Goal: Information Seeking & Learning: Learn about a topic

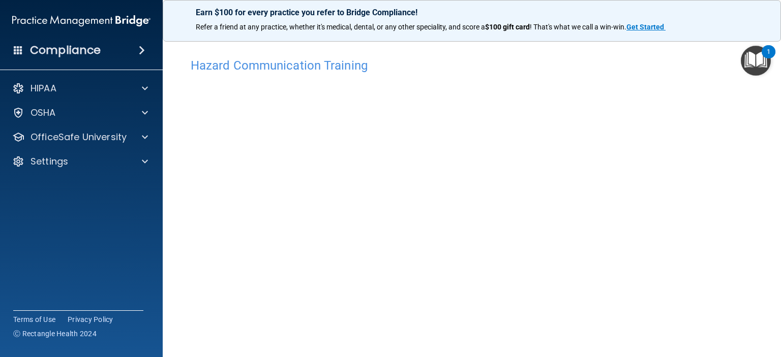
scroll to position [51, 0]
click at [759, 58] on img "Open Resource Center, 1 new notification" at bounding box center [755, 61] width 30 height 30
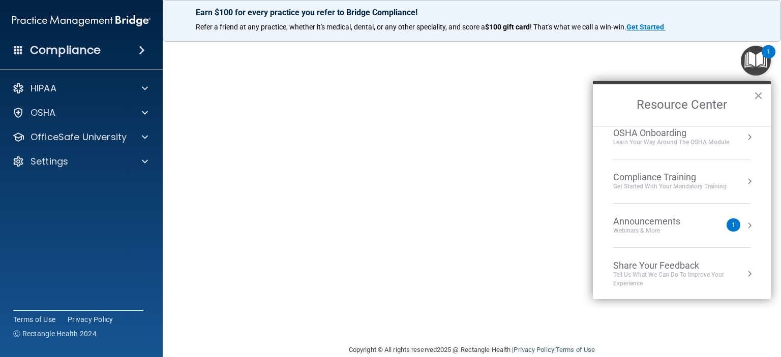
scroll to position [101, 0]
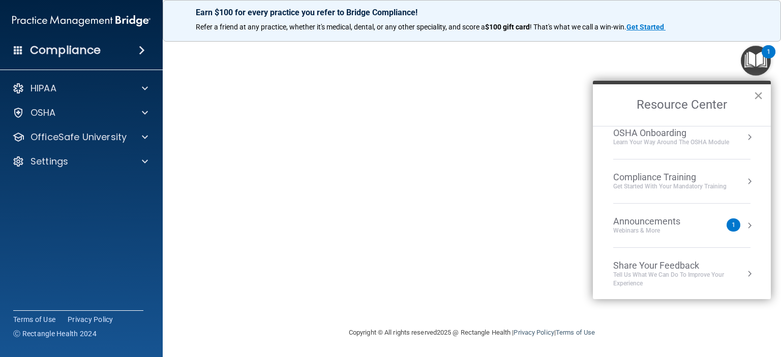
click at [759, 93] on button "×" at bounding box center [758, 95] width 10 height 16
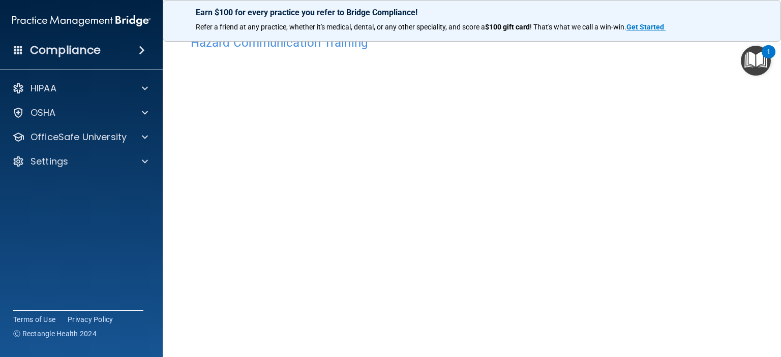
scroll to position [0, 0]
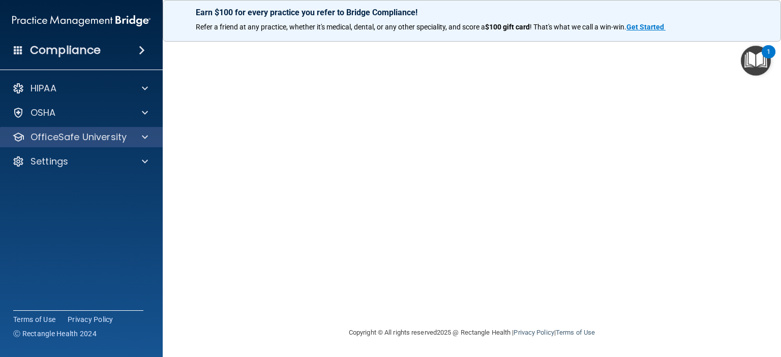
click at [107, 130] on div "OfficeSafe University" at bounding box center [81, 137] width 163 height 20
click at [107, 136] on p "OfficeSafe University" at bounding box center [78, 137] width 96 height 12
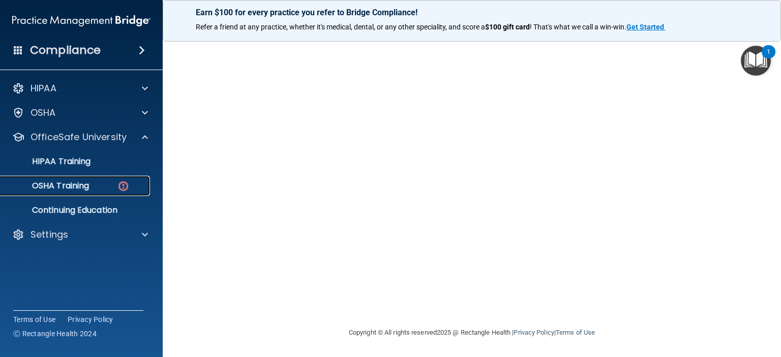
click at [83, 191] on p "OSHA Training" at bounding box center [48, 186] width 82 height 10
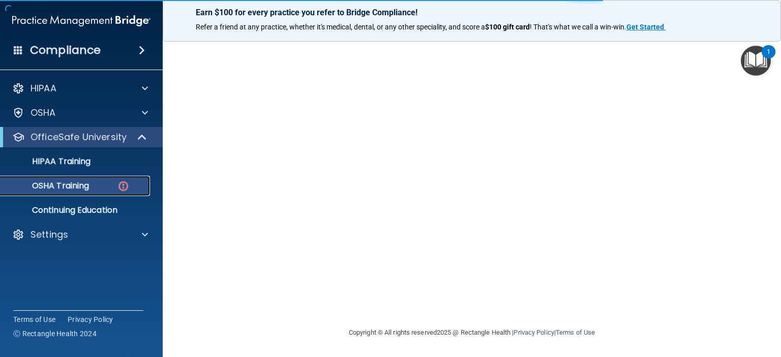
scroll to position [158, 0]
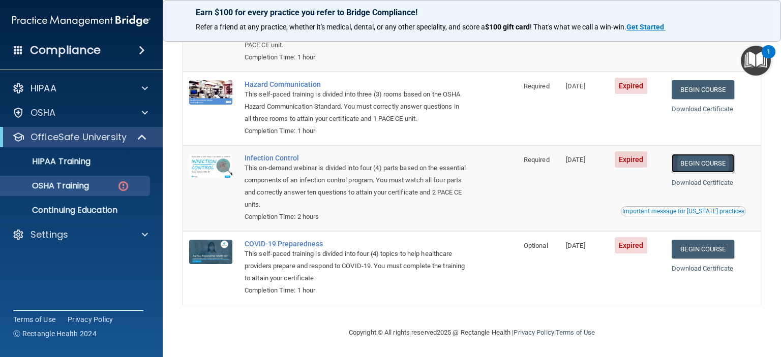
click at [697, 160] on link "Begin Course" at bounding box center [702, 163] width 62 height 19
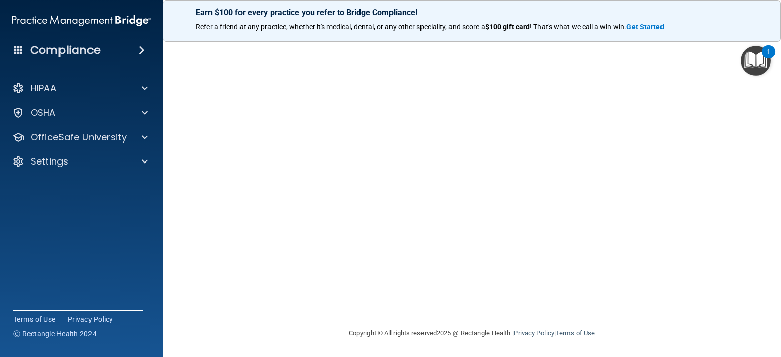
scroll to position [26, 0]
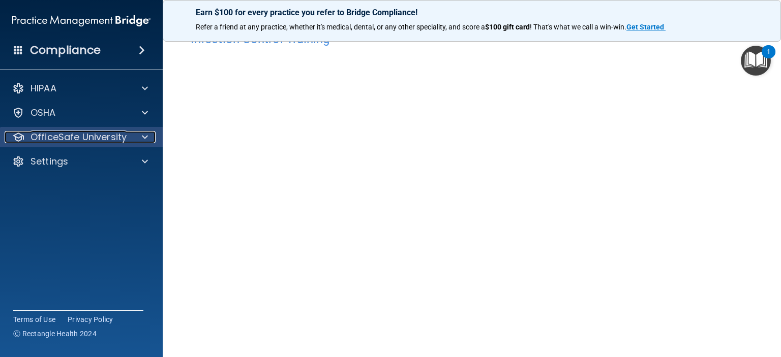
click at [105, 143] on p "OfficeSafe University" at bounding box center [78, 137] width 96 height 12
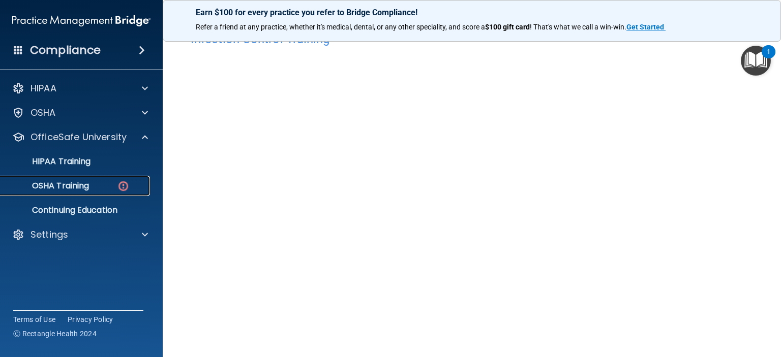
click at [95, 195] on link "OSHA Training" at bounding box center [70, 186] width 160 height 20
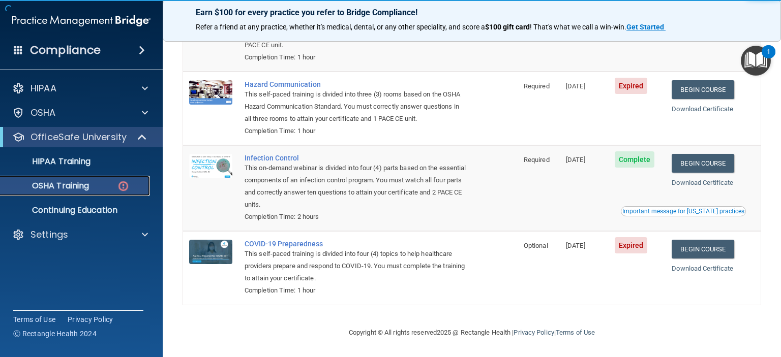
scroll to position [158, 0]
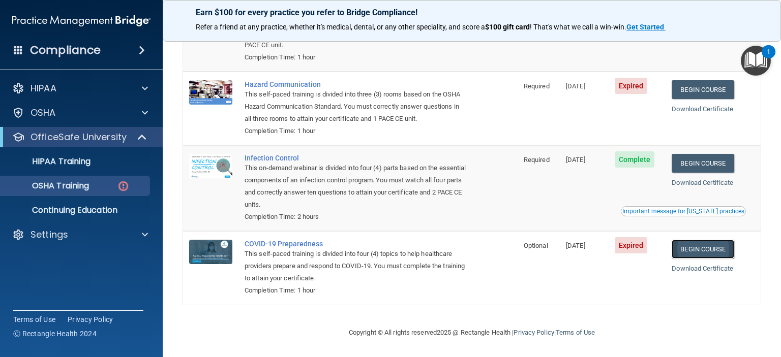
click at [687, 246] on link "Begin Course" at bounding box center [702, 249] width 62 height 19
